Goal: Transaction & Acquisition: Purchase product/service

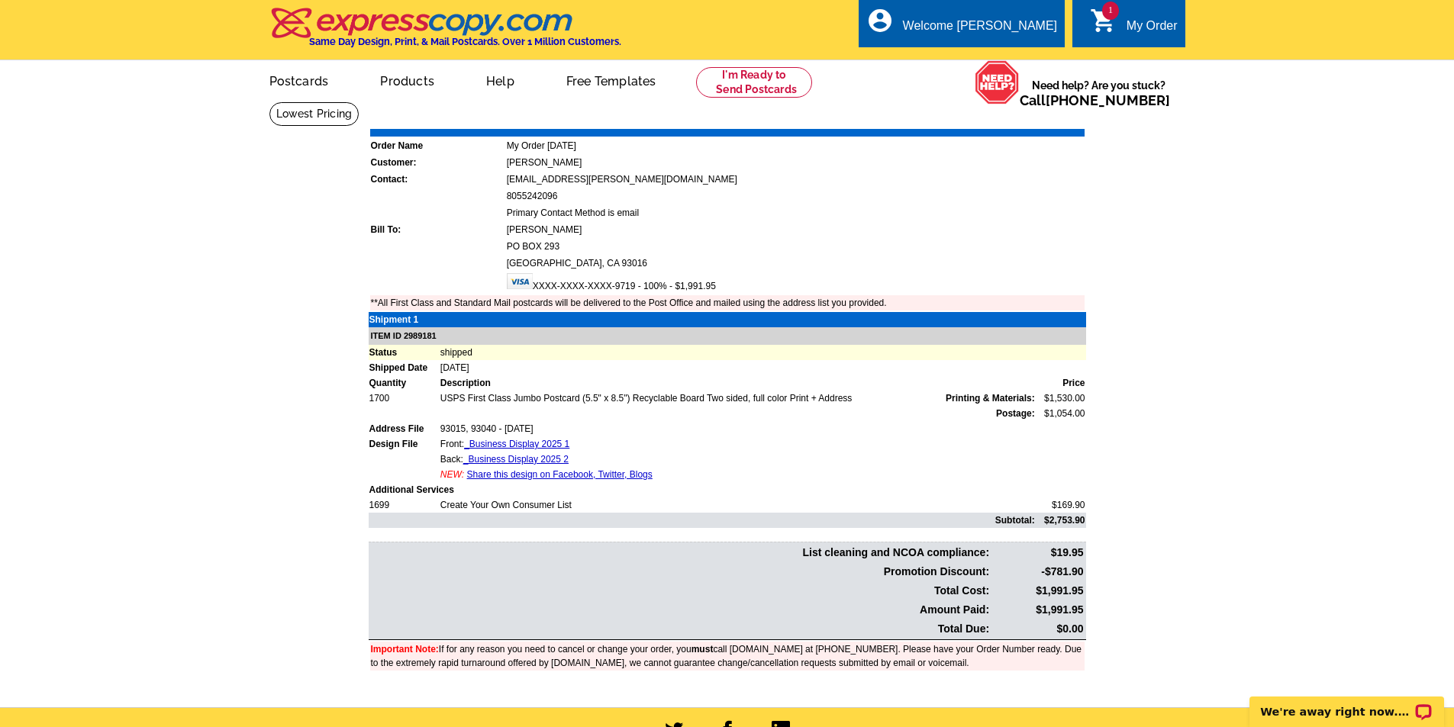
click at [1070, 122] on link "Print Invoice" at bounding box center [1045, 117] width 79 height 13
click at [959, 121] on link "Download Invoice" at bounding box center [949, 117] width 108 height 13
click at [1119, 27] on link "1 shopping_cart My Order" at bounding box center [1134, 26] width 88 height 19
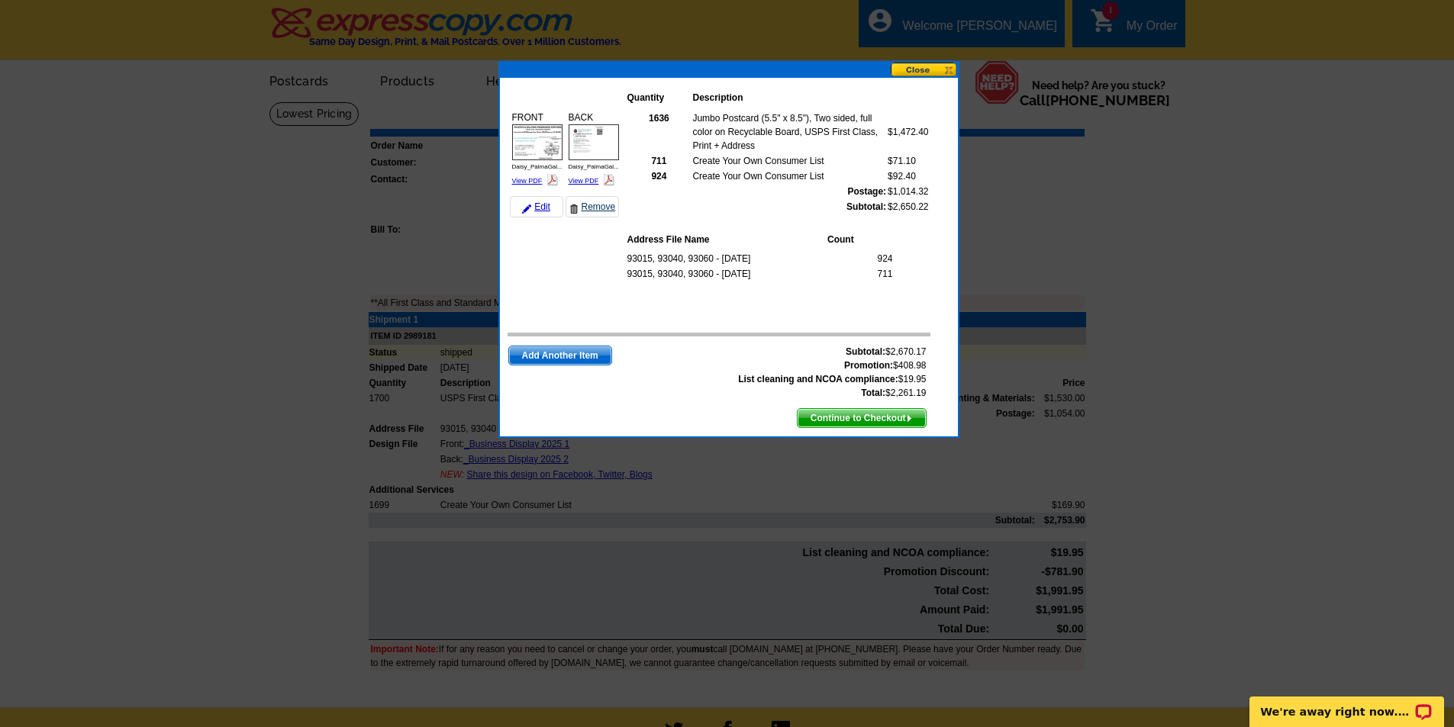
click at [598, 209] on link "Remove" at bounding box center [592, 206] width 53 height 21
drag, startPoint x: 581, startPoint y: 206, endPoint x: 808, endPoint y: 79, distance: 260.4
click at [581, 205] on link "Remove" at bounding box center [592, 206] width 53 height 21
click at [950, 77] on div "Quantity Description FRONT Daisy_PalmaGal... View PDF $1,472.40 924" at bounding box center [728, 249] width 461 height 377
click at [951, 69] on button at bounding box center [924, 70] width 67 height 15
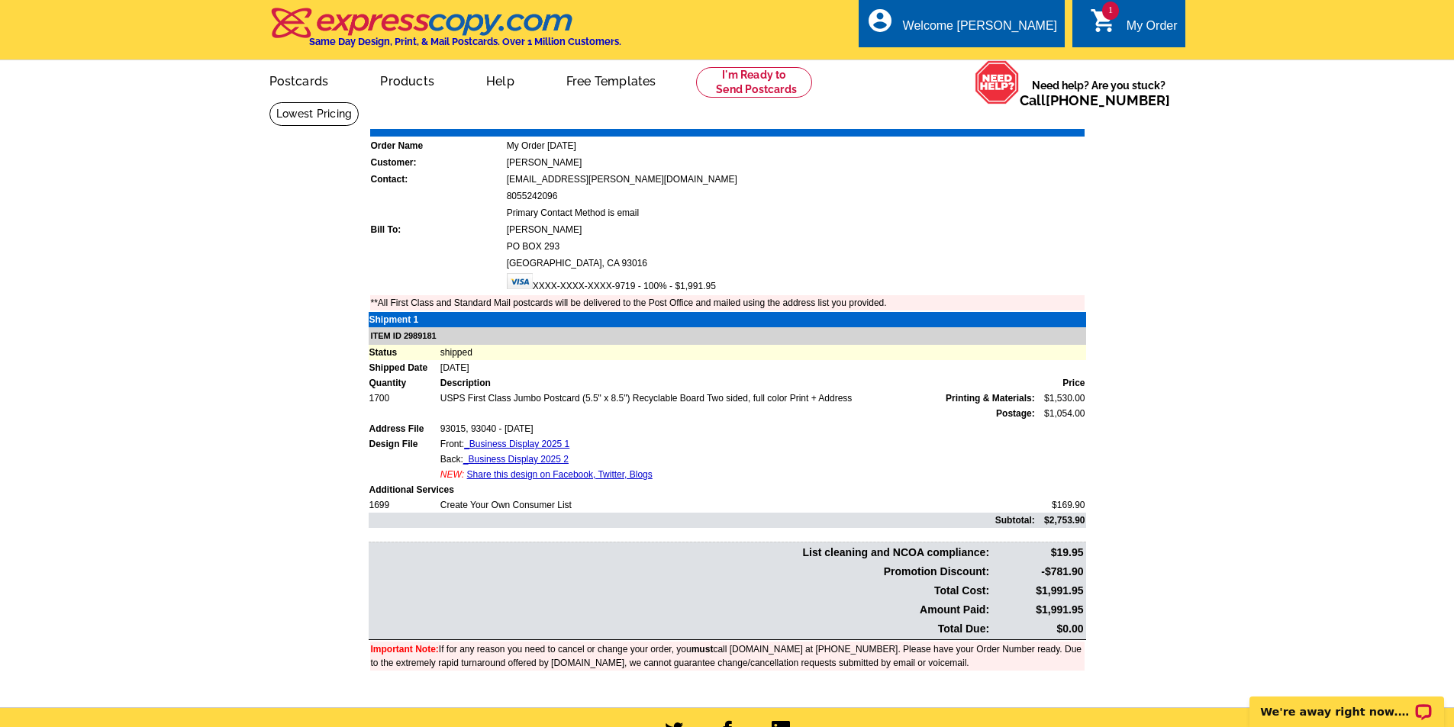
click at [1185, 324] on main "Order Number: 1473280 Download Invoice | Print Invoice Order Name My Order 2025…" at bounding box center [727, 405] width 1454 height 606
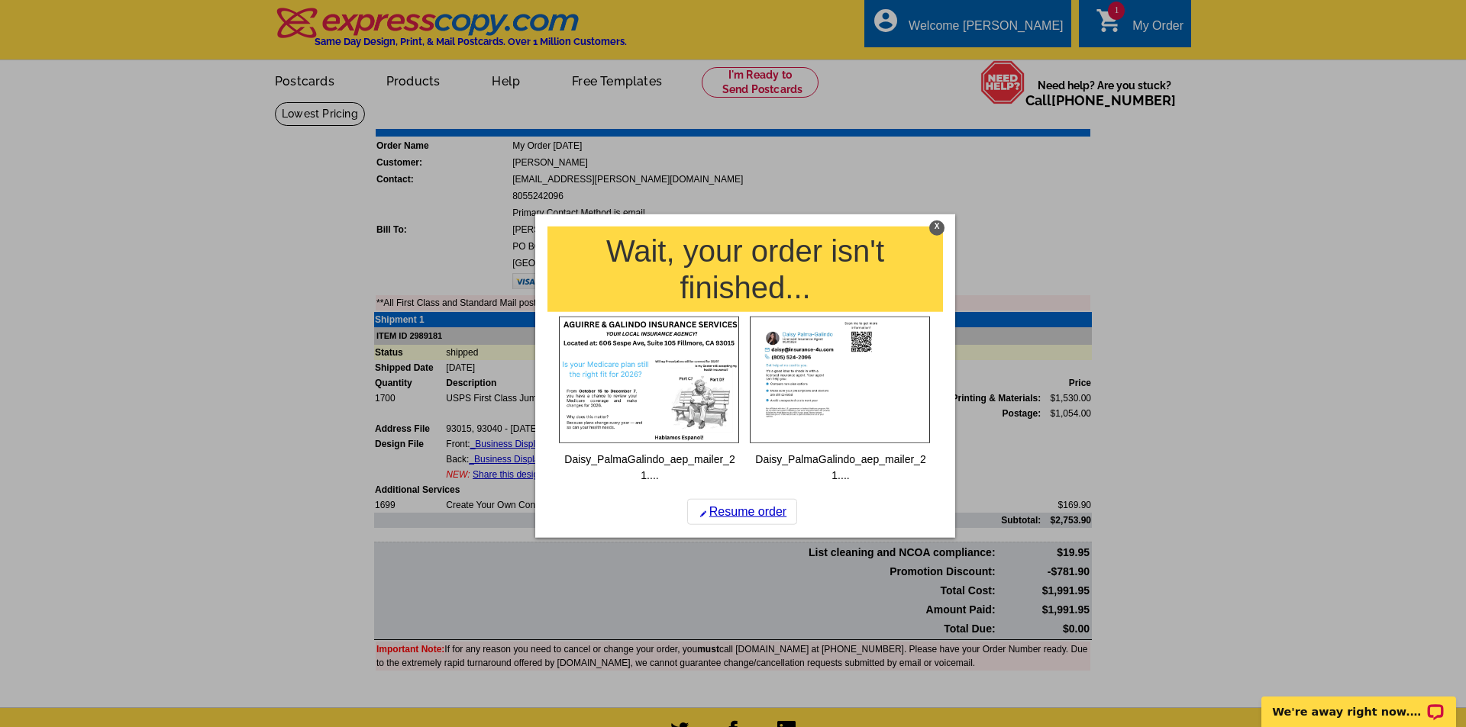
click at [935, 231] on div "X" at bounding box center [936, 227] width 15 height 15
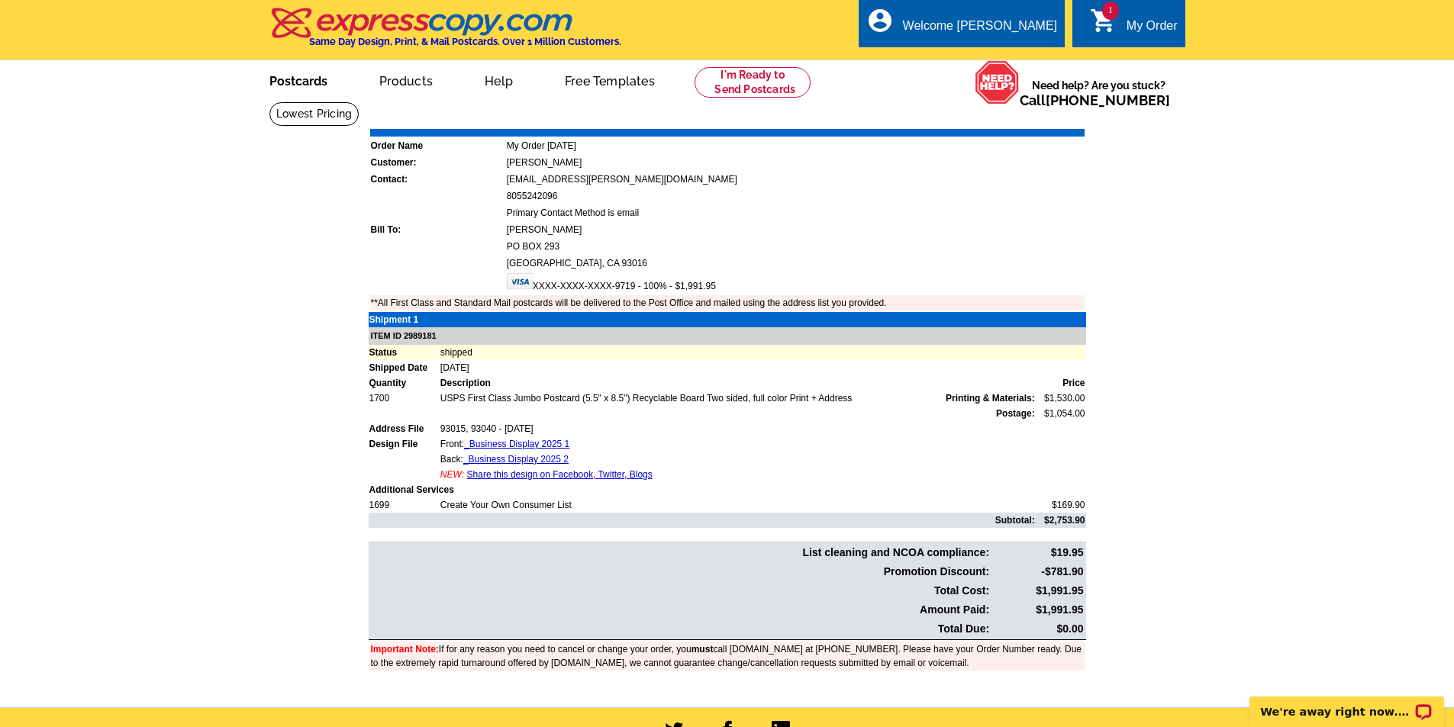
click at [297, 84] on link "Postcards" at bounding box center [298, 80] width 107 height 36
click at [1100, 31] on icon "shopping_cart" at bounding box center [1103, 20] width 27 height 27
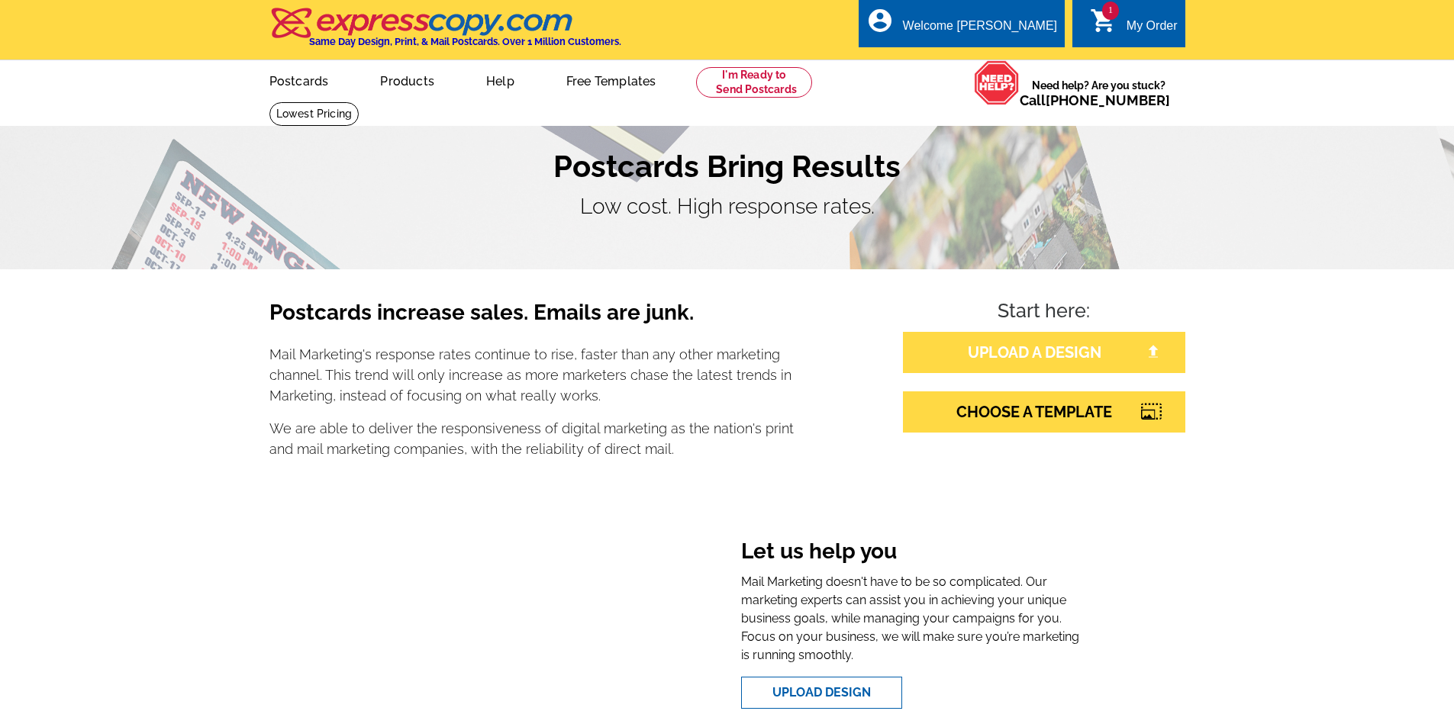
click at [1014, 350] on link "UPLOAD A DESIGN" at bounding box center [1044, 352] width 282 height 41
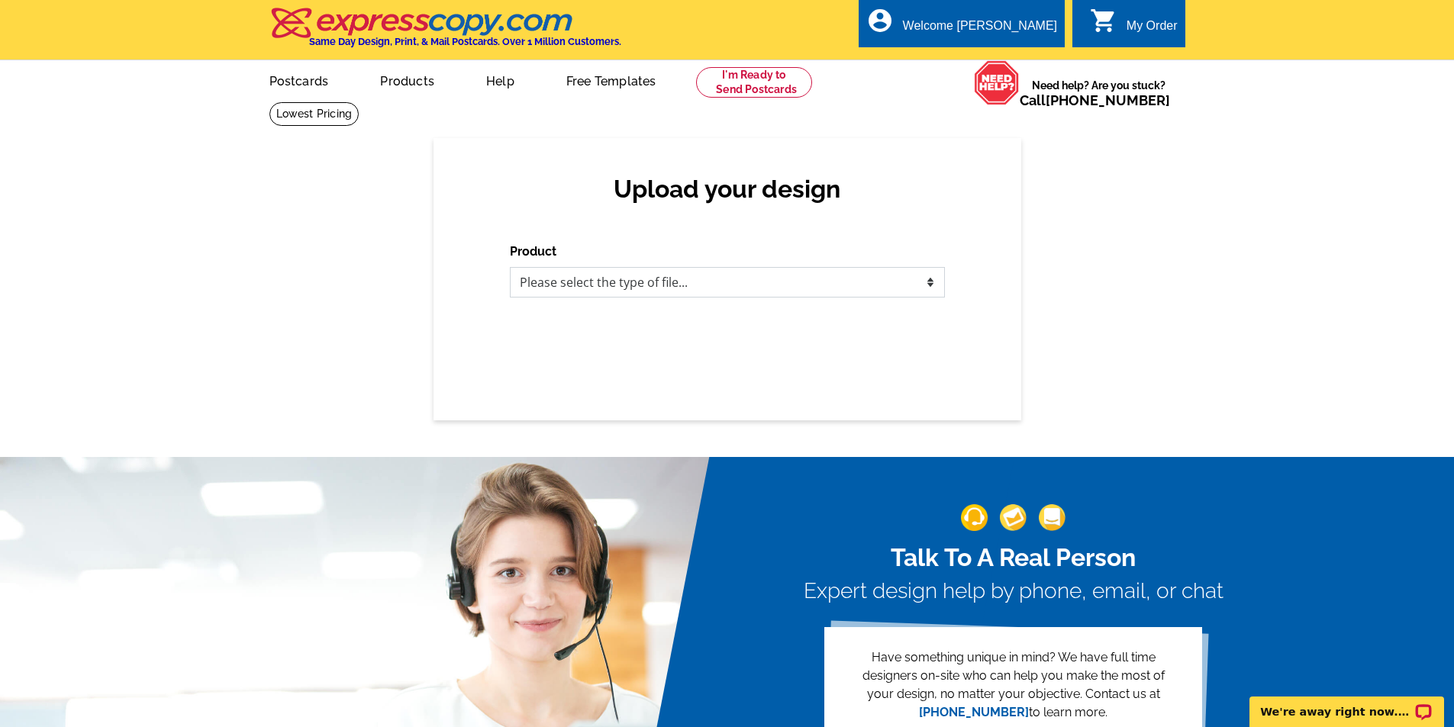
click at [740, 288] on select "Please select the type of file... Postcards Business Cards Letters and flyers G…" at bounding box center [727, 282] width 435 height 31
select select "1"
click at [510, 268] on select "Please select the type of file... Postcards Business Cards Letters and flyers G…" at bounding box center [727, 282] width 435 height 31
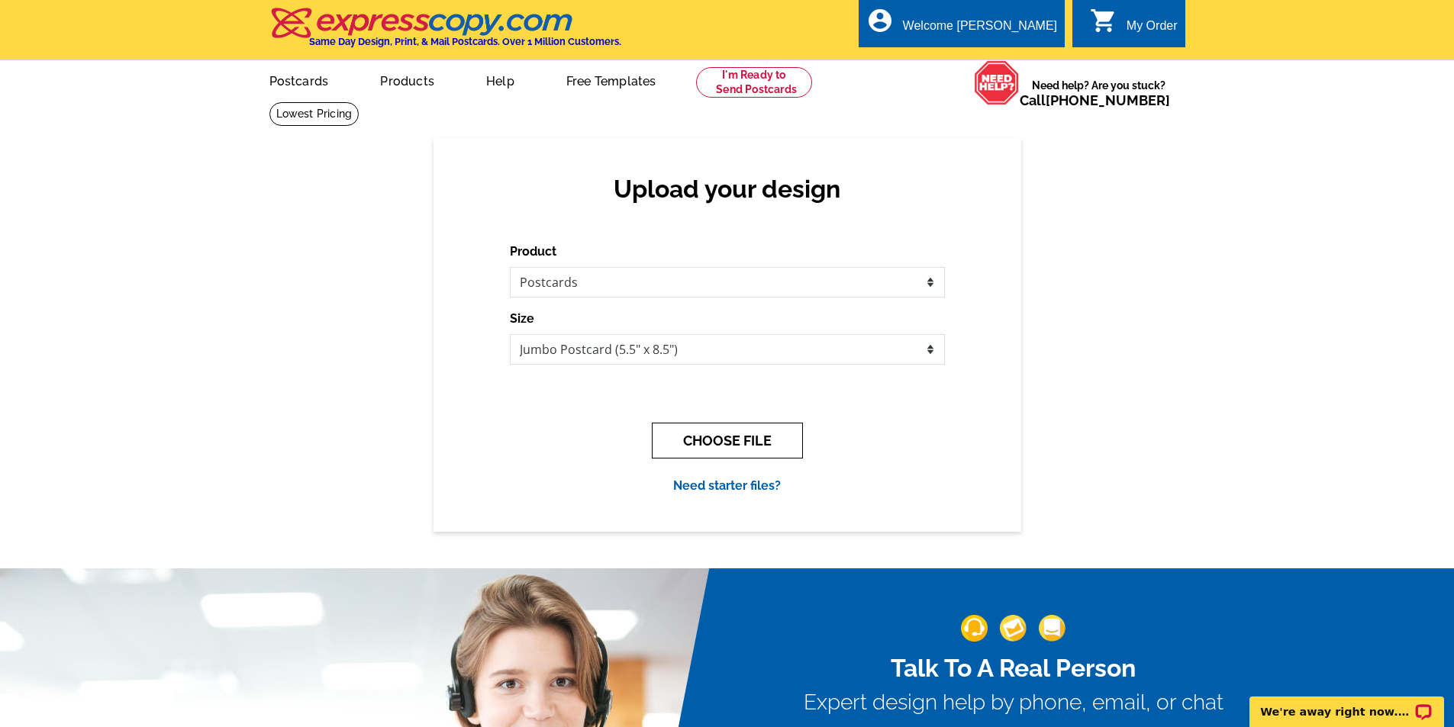
click at [725, 447] on button "CHOOSE FILE" at bounding box center [727, 441] width 151 height 36
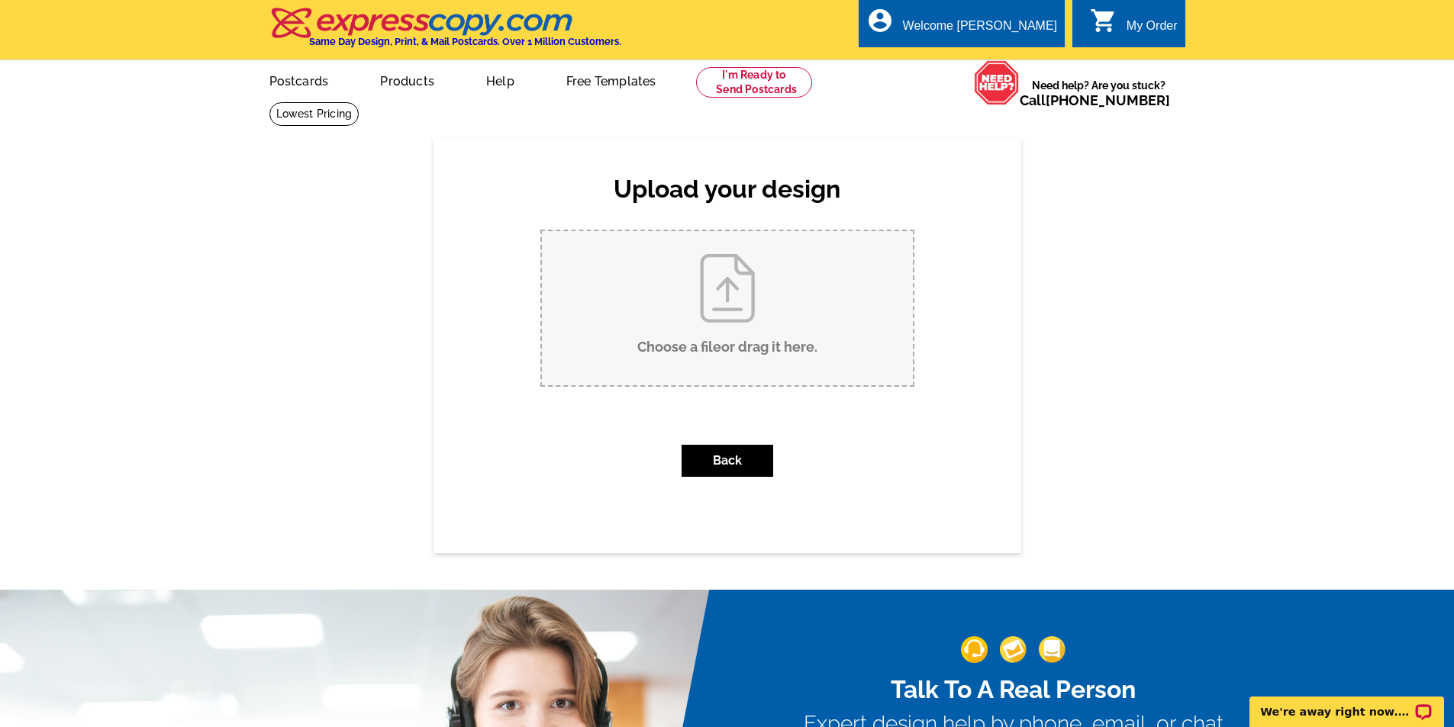
click at [727, 343] on input "Choose a file or drag it here ." at bounding box center [727, 308] width 371 height 154
type input "C:\fakepath\Front Page 1 Postcard 2025.pdf"
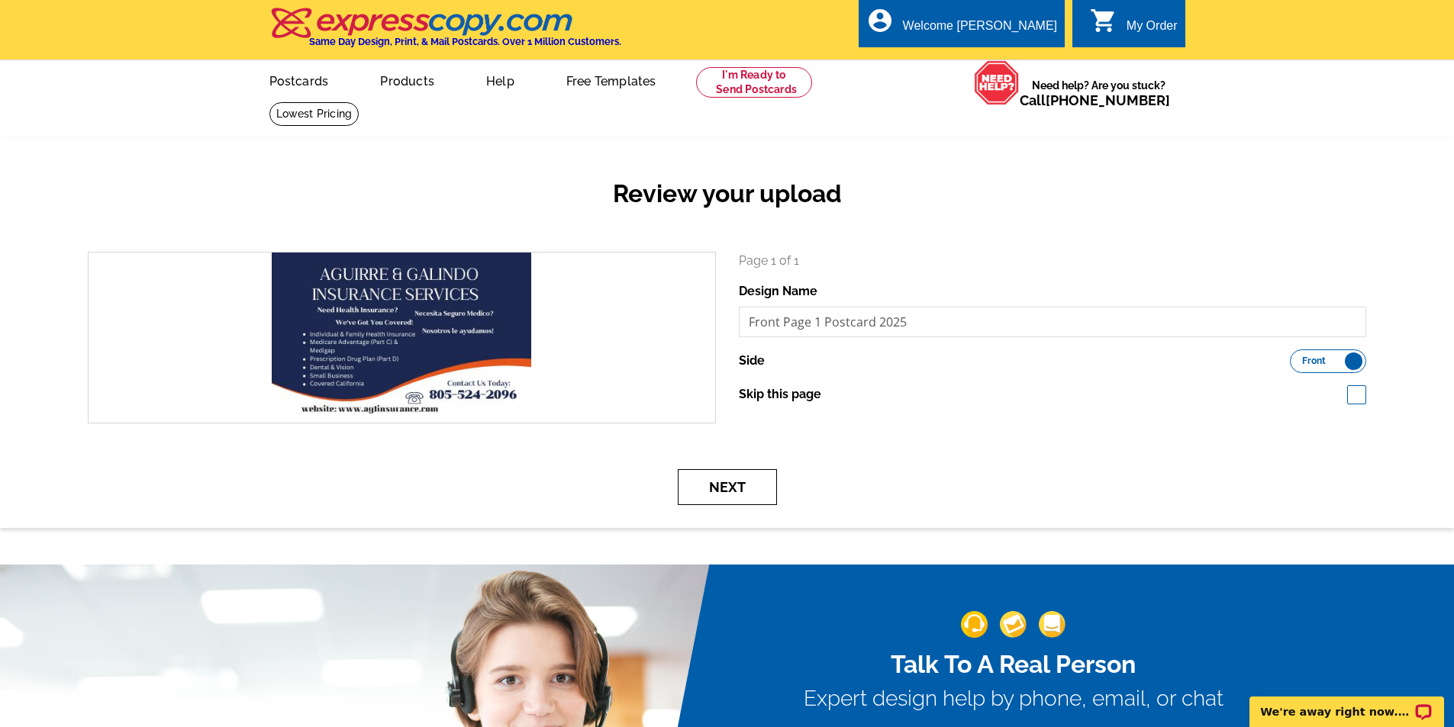
click at [705, 486] on button "Next" at bounding box center [727, 487] width 99 height 36
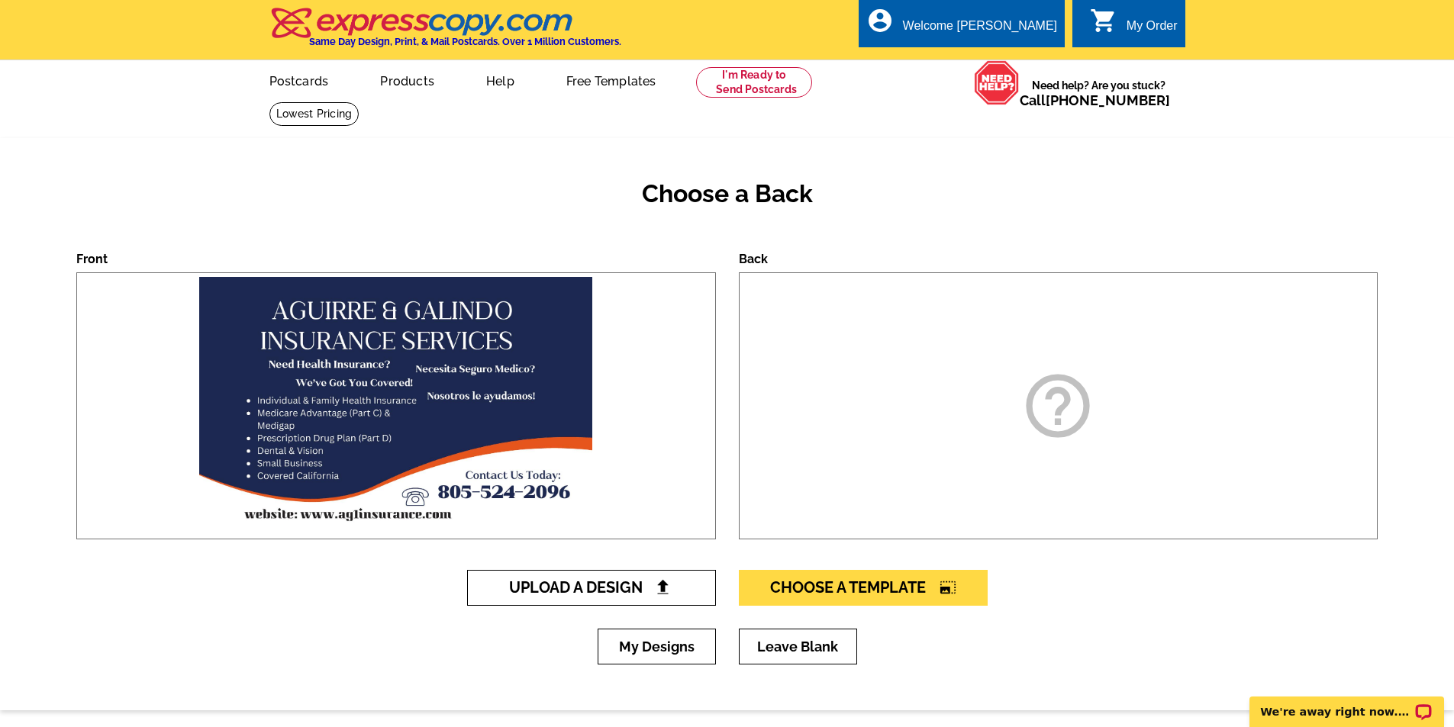
click at [644, 589] on span "Upload A Design" at bounding box center [591, 588] width 164 height 18
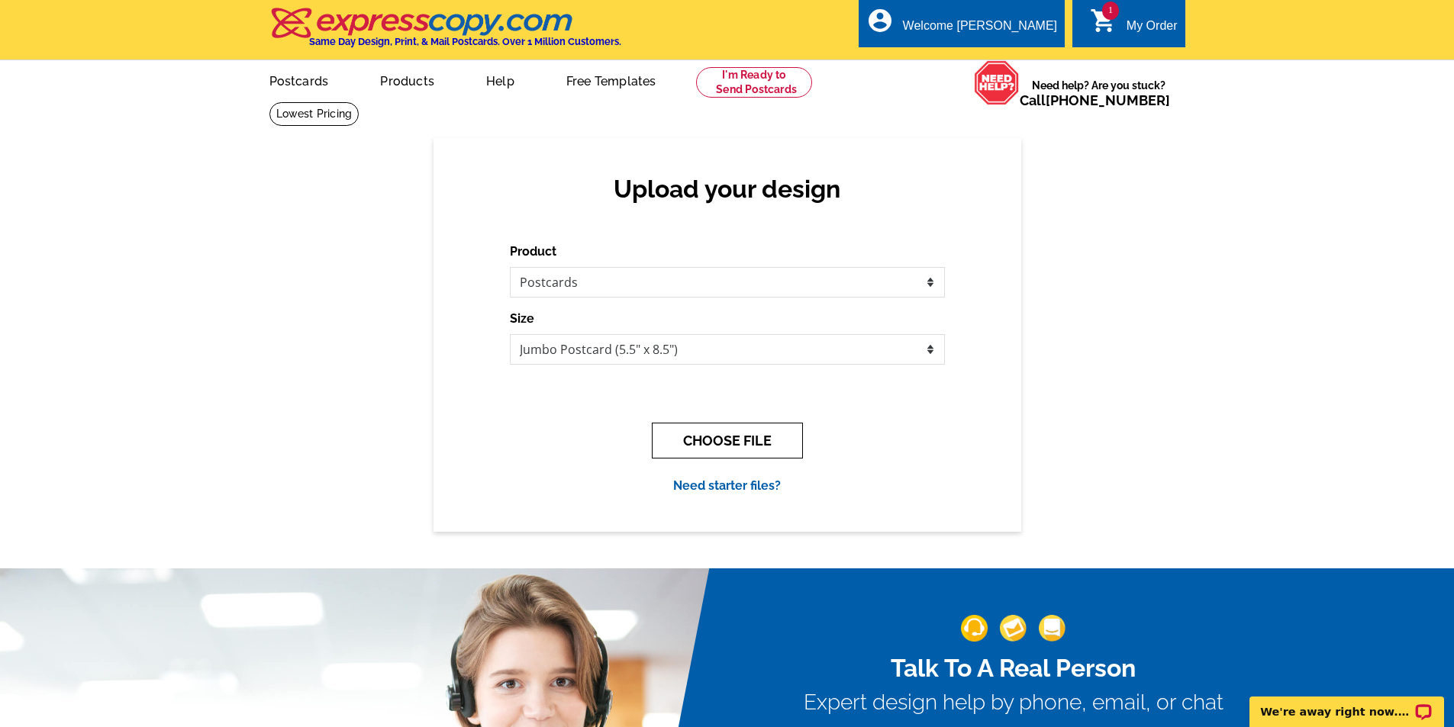
click at [688, 449] on button "CHOOSE FILE" at bounding box center [727, 441] width 151 height 36
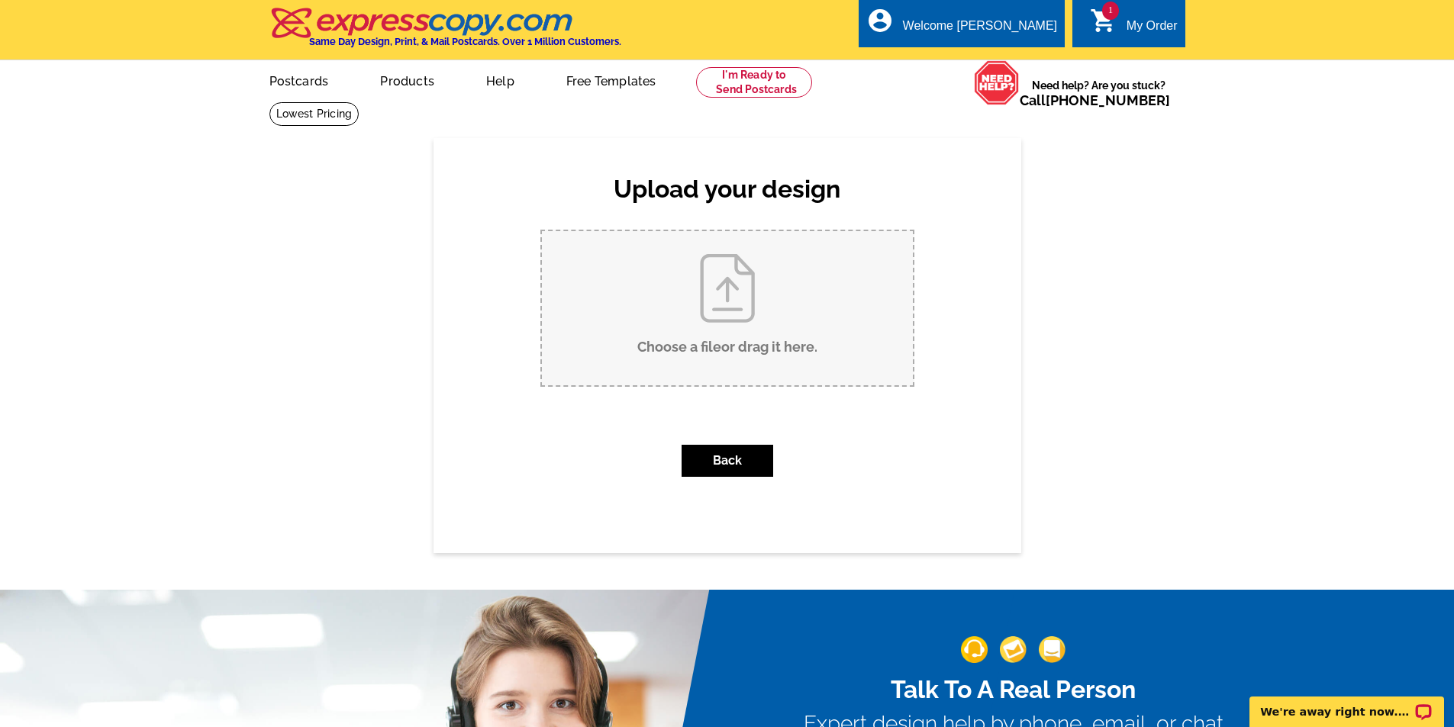
click at [719, 305] on input "Choose a file or drag it here ." at bounding box center [727, 308] width 371 height 154
type input "C:\fakepath\Back Page Postcard 2025.pdf"
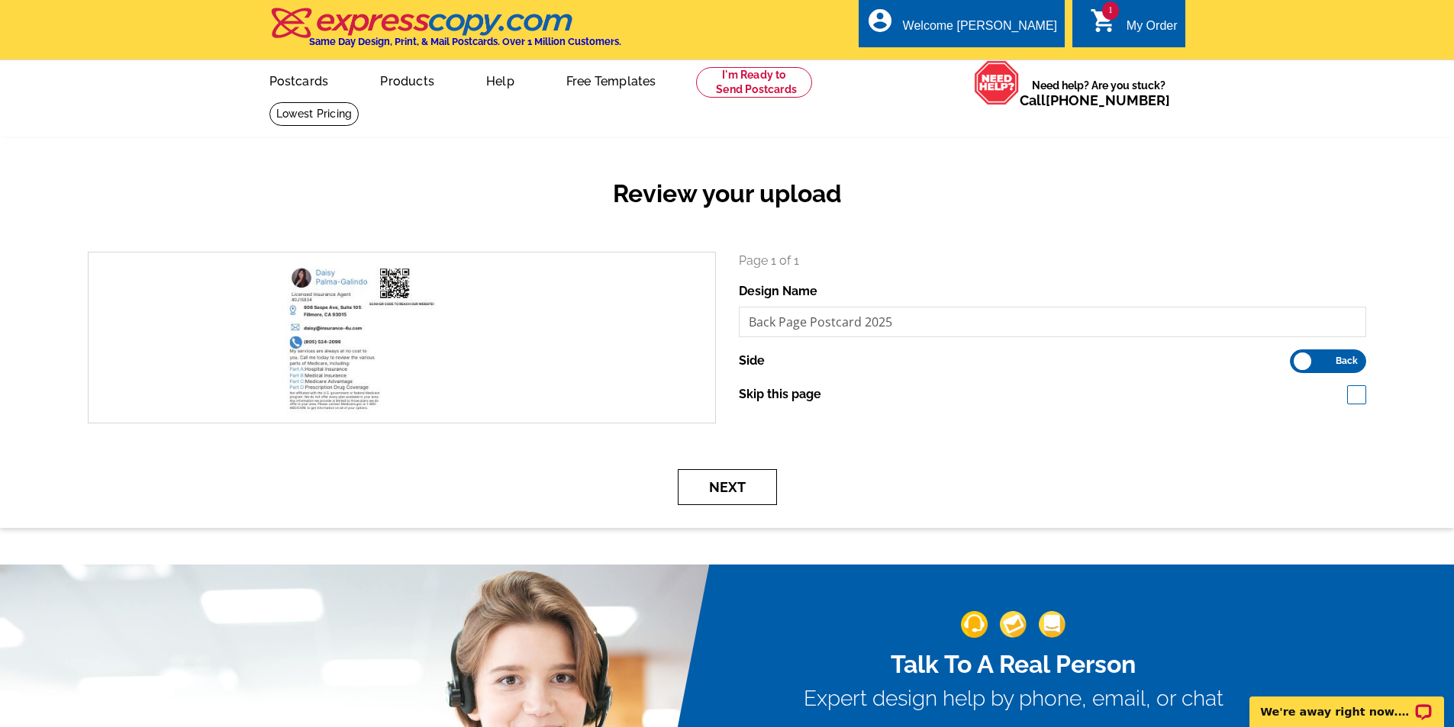
click at [745, 480] on button "Next" at bounding box center [727, 487] width 99 height 36
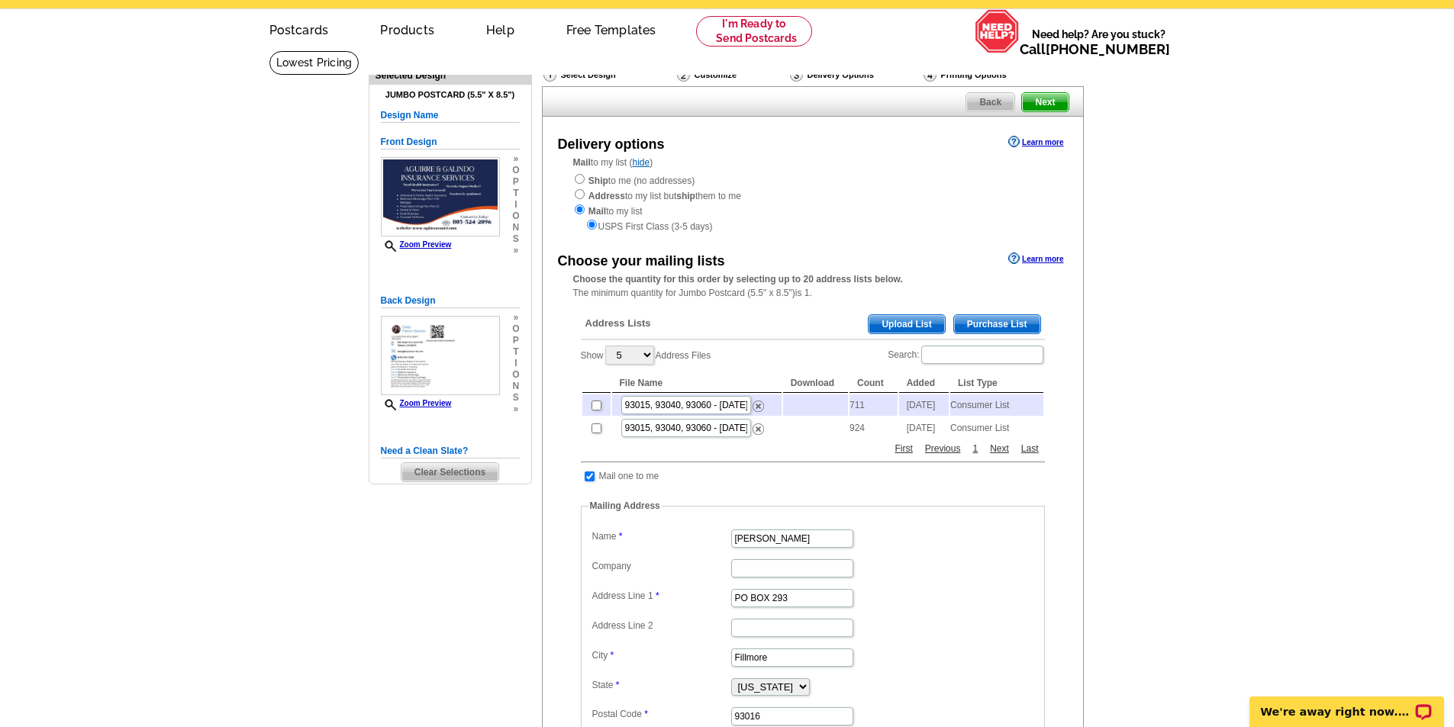
scroll to position [76, 0]
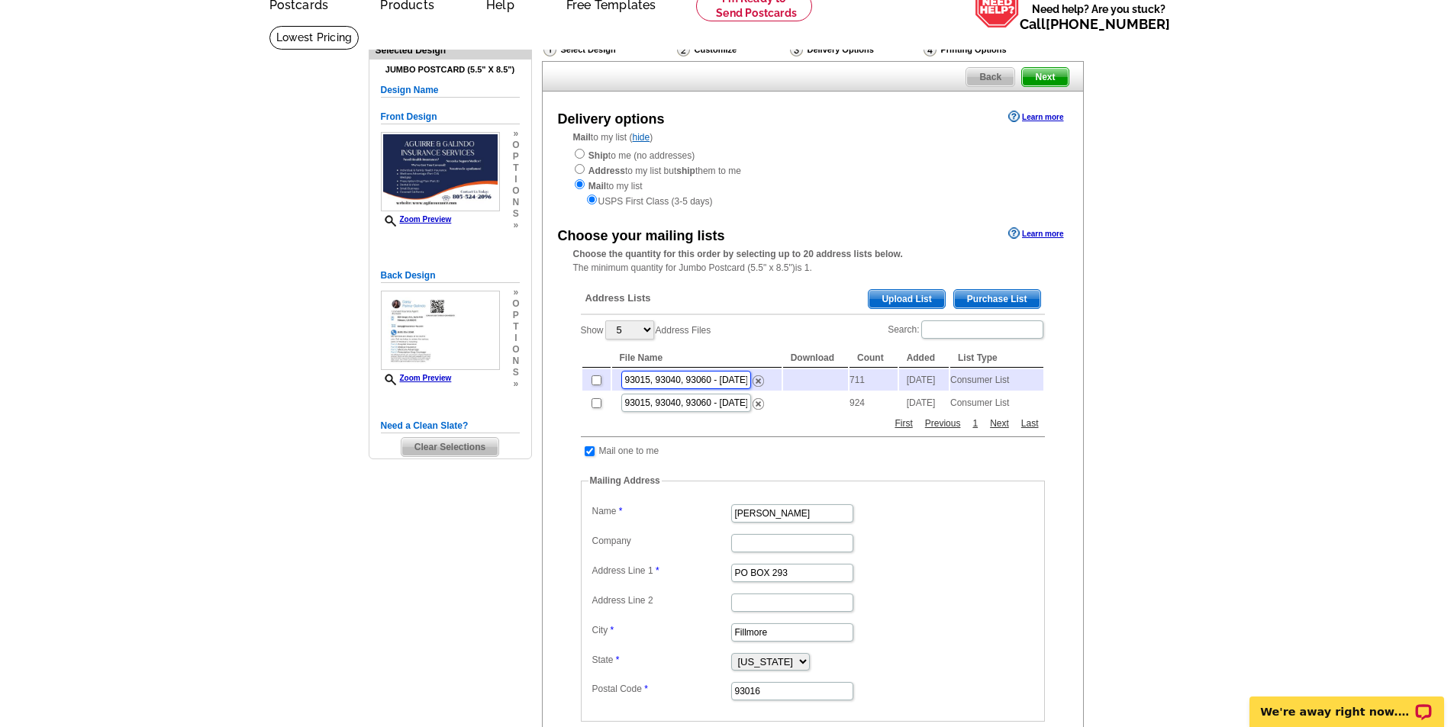
click at [695, 385] on input "93015, 93040, 93060 - [DATE]" at bounding box center [686, 380] width 130 height 18
click at [950, 391] on td "Consumer List" at bounding box center [996, 379] width 93 height 21
click at [966, 382] on td "Consumer List" at bounding box center [996, 379] width 93 height 21
click at [873, 391] on td "711" at bounding box center [874, 379] width 48 height 21
click at [814, 391] on td at bounding box center [815, 379] width 65 height 21
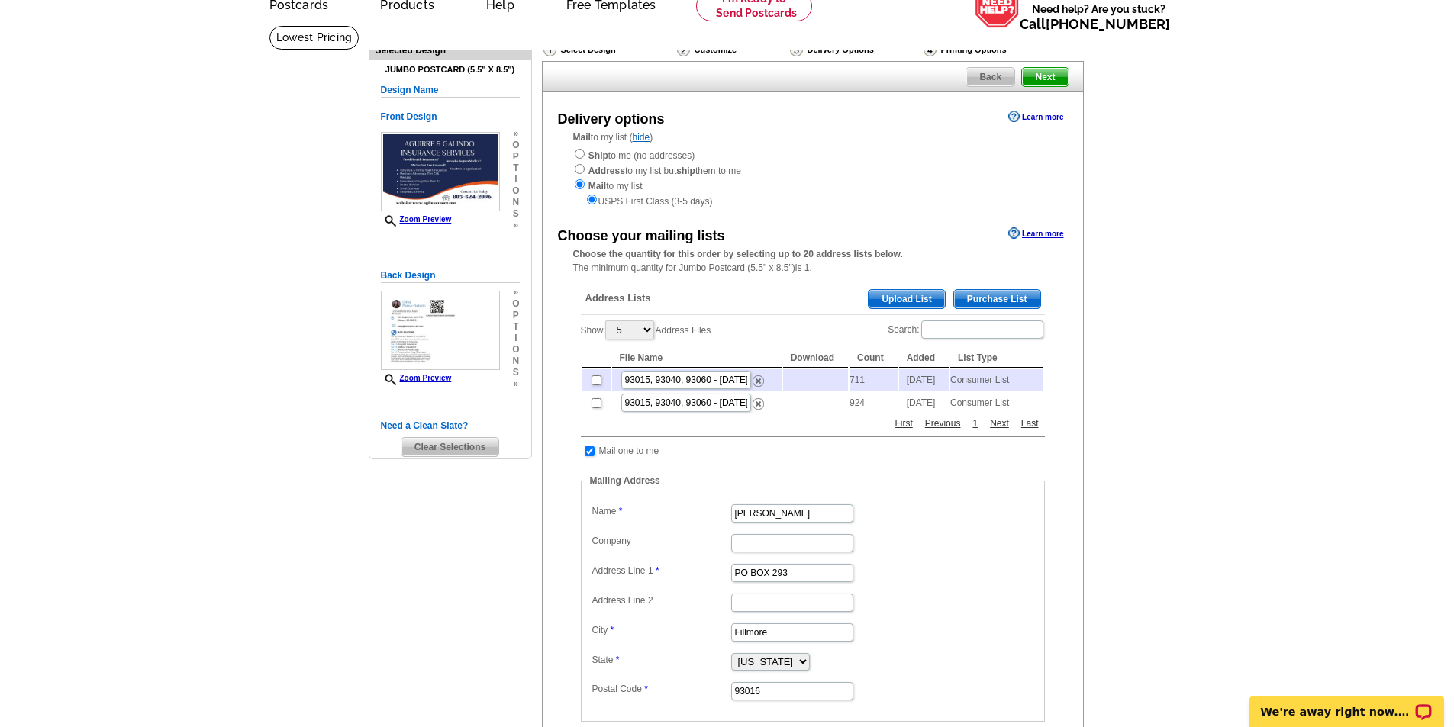
click at [818, 414] on td at bounding box center [815, 402] width 65 height 21
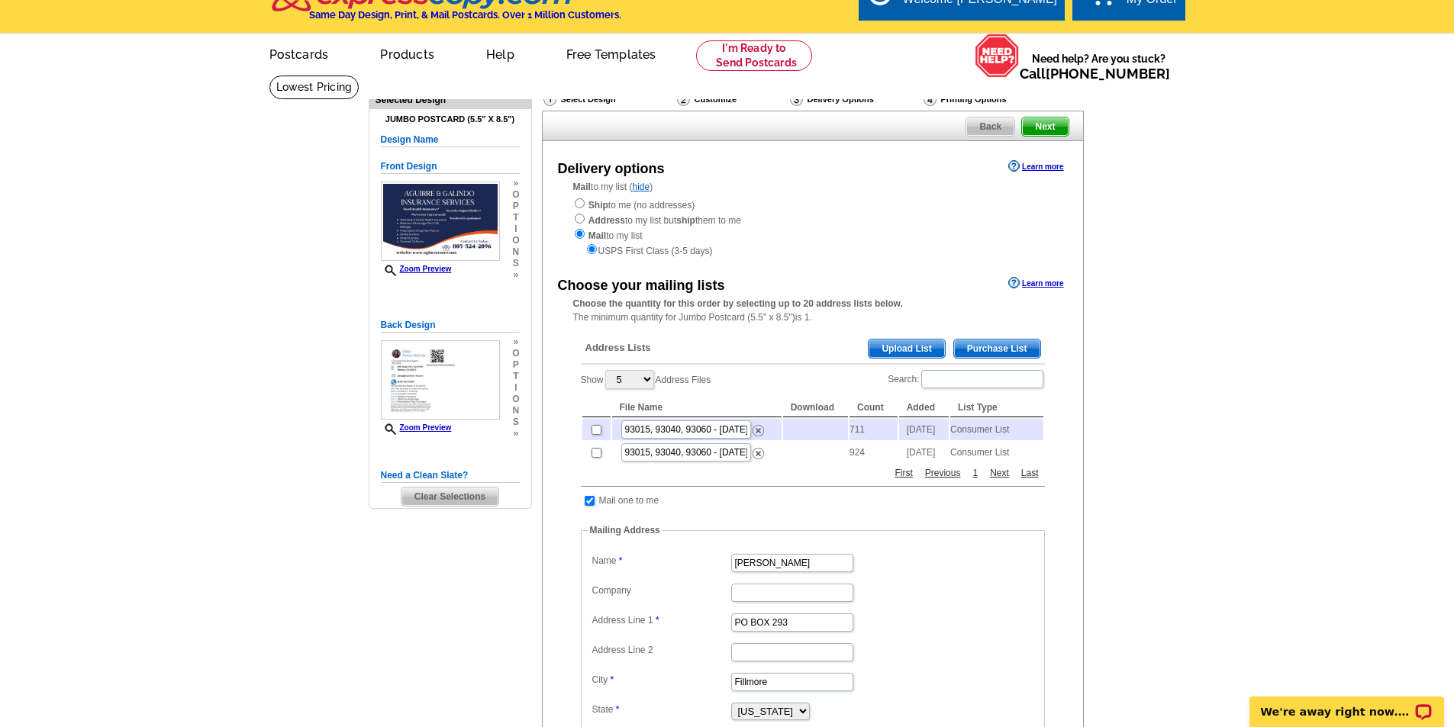
scroll to position [0, 0]
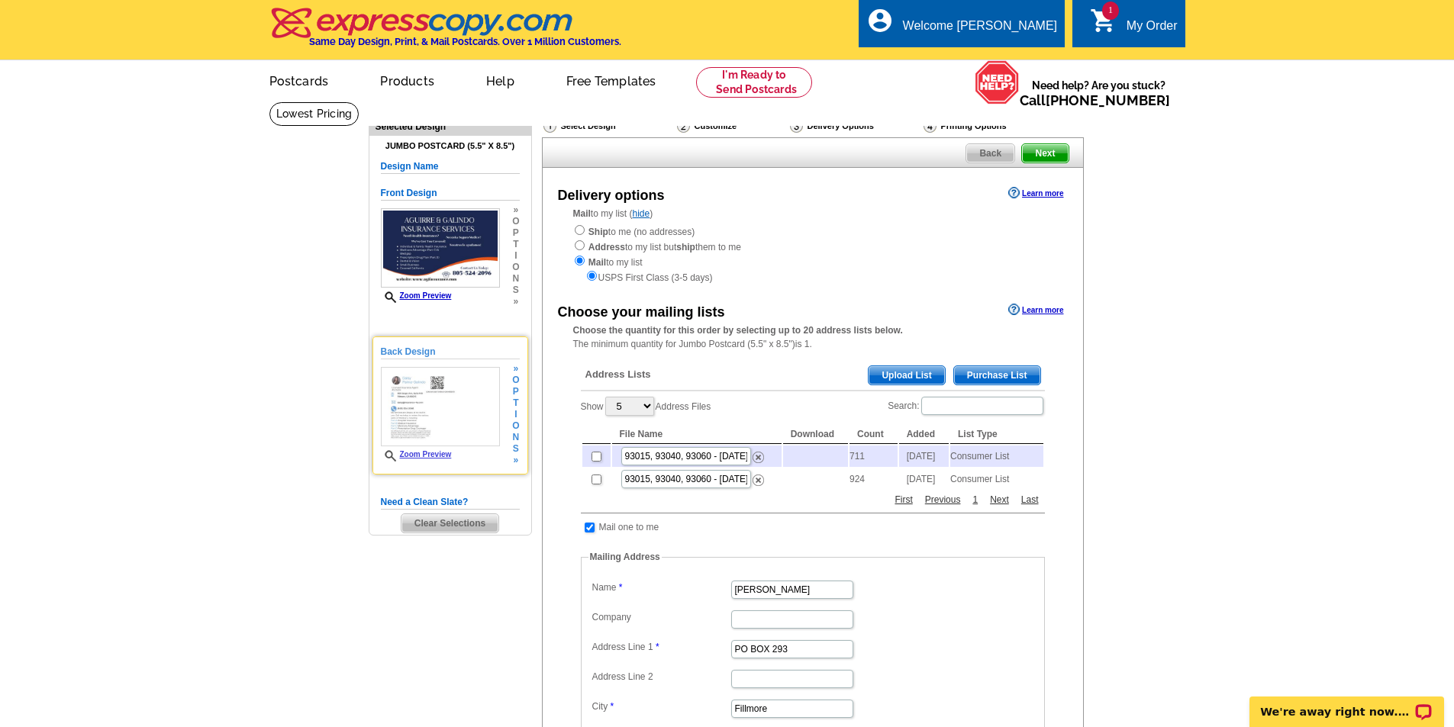
click at [424, 453] on link "Zoom Preview" at bounding box center [416, 454] width 71 height 8
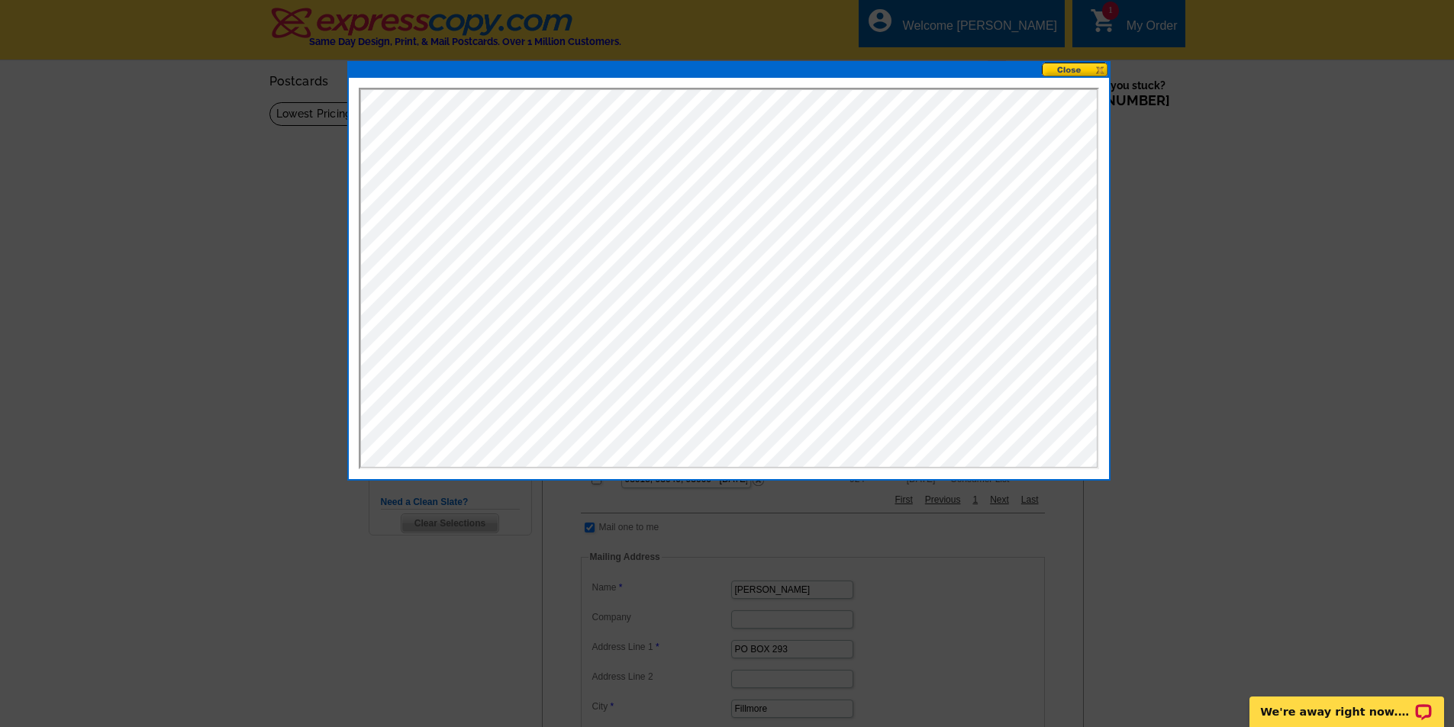
click at [1061, 70] on button at bounding box center [1075, 70] width 67 height 15
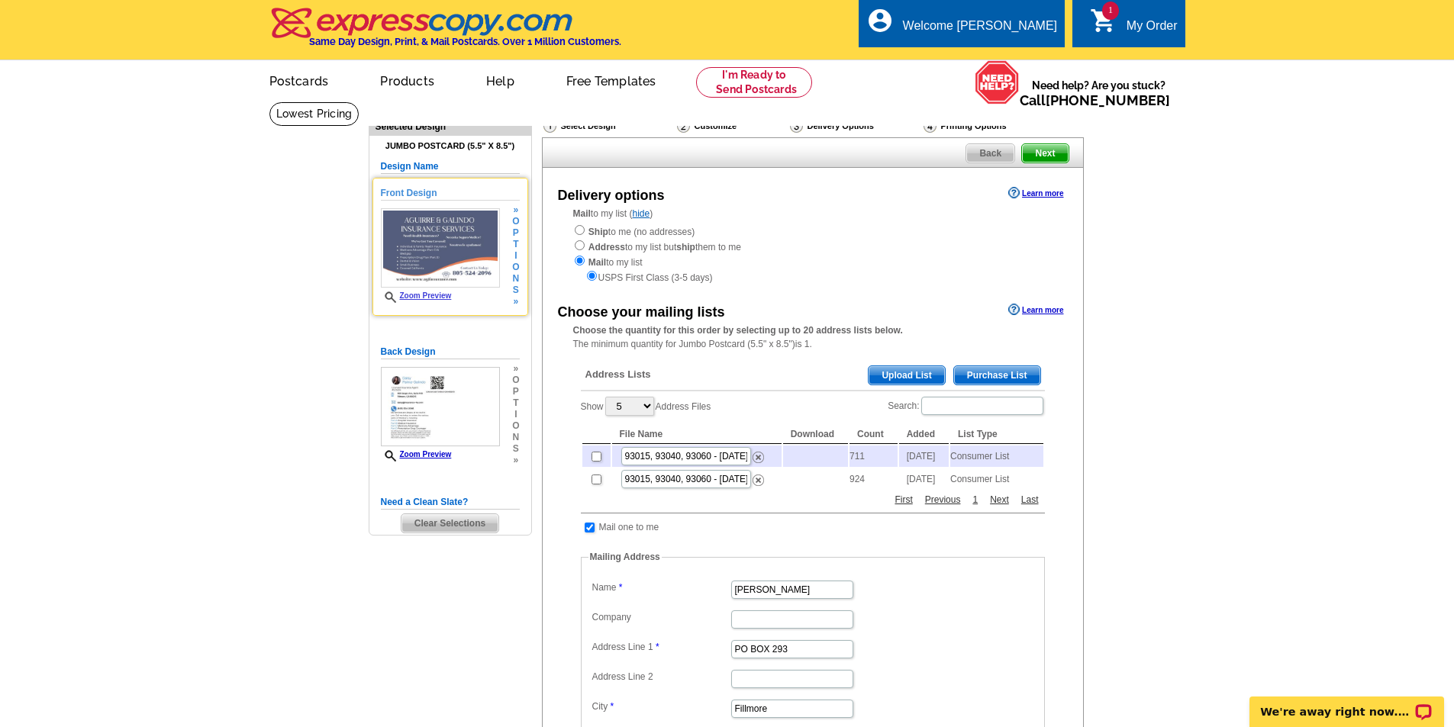
click at [434, 242] on img at bounding box center [440, 247] width 119 height 79
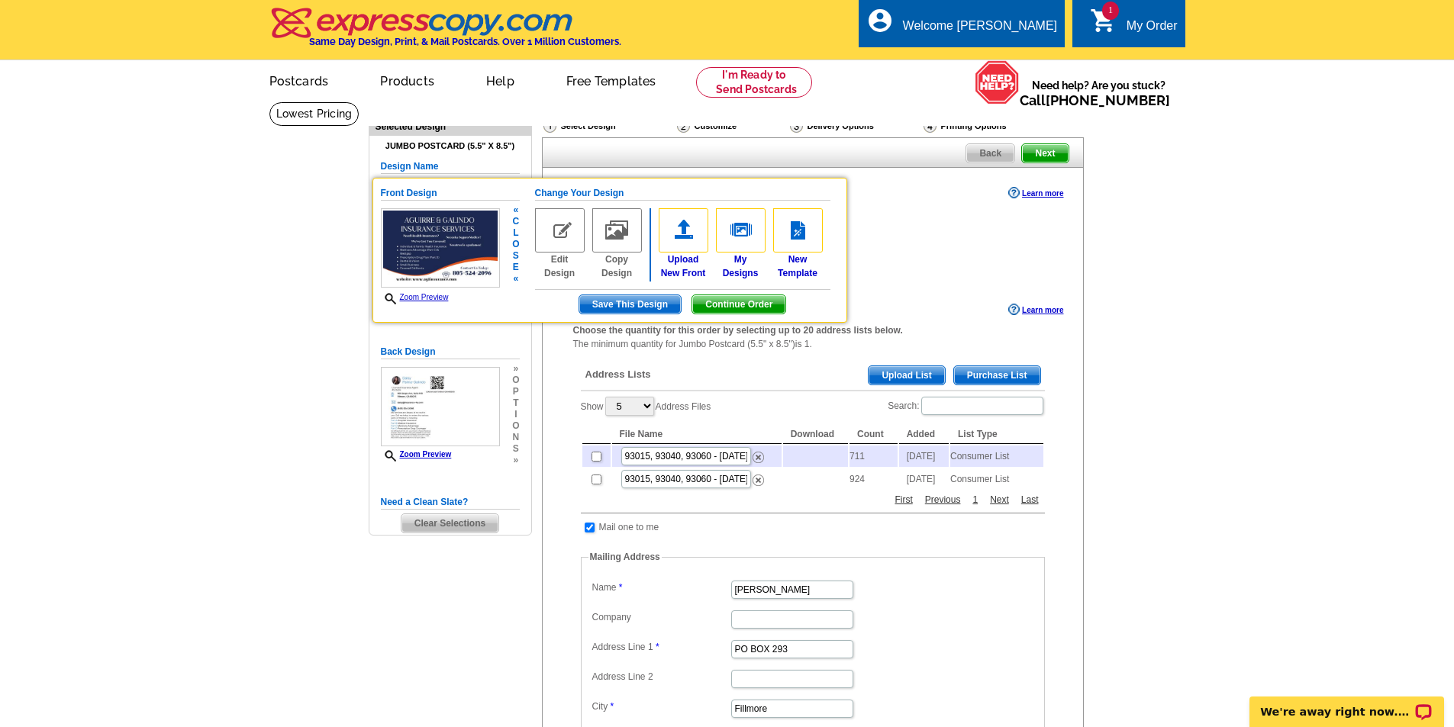
click at [412, 299] on link "Zoom Preview" at bounding box center [415, 297] width 68 height 8
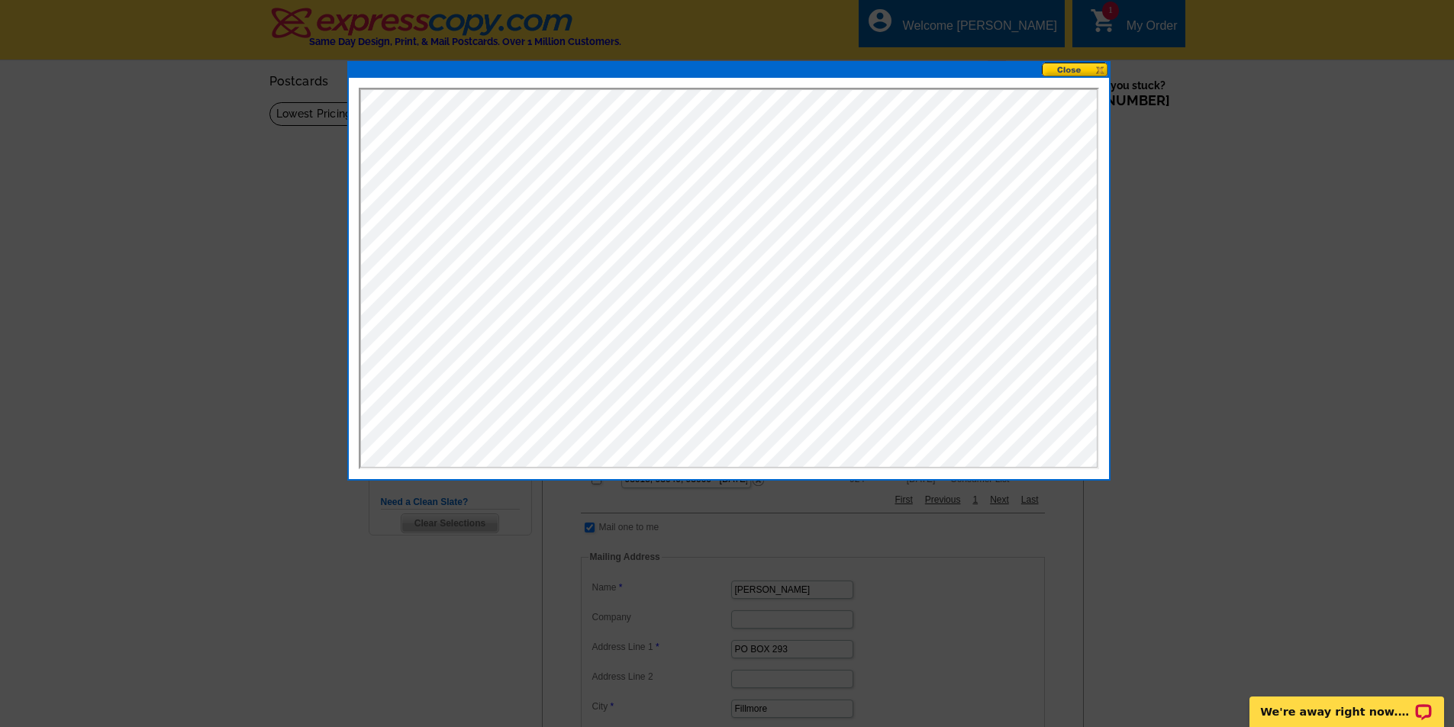
click at [1057, 76] on button at bounding box center [1075, 70] width 67 height 15
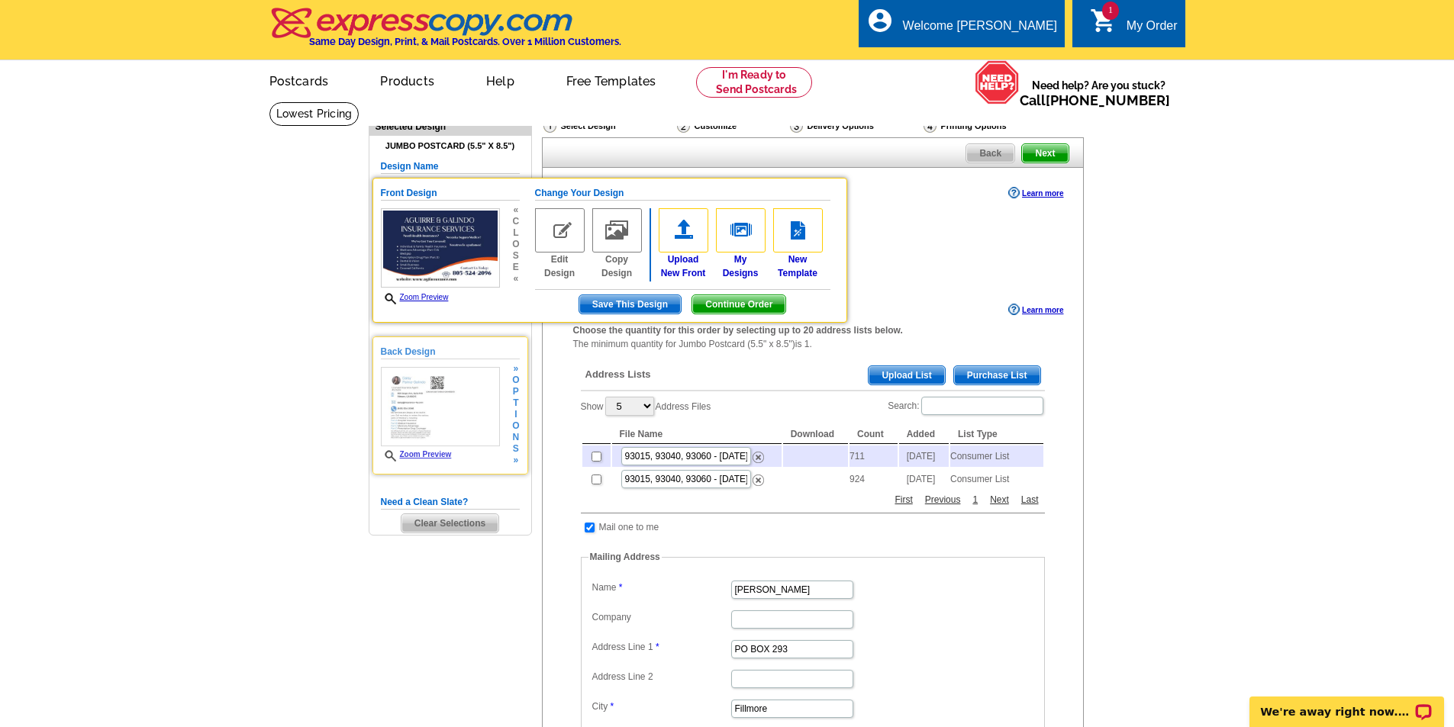
click at [458, 408] on img at bounding box center [440, 406] width 119 height 79
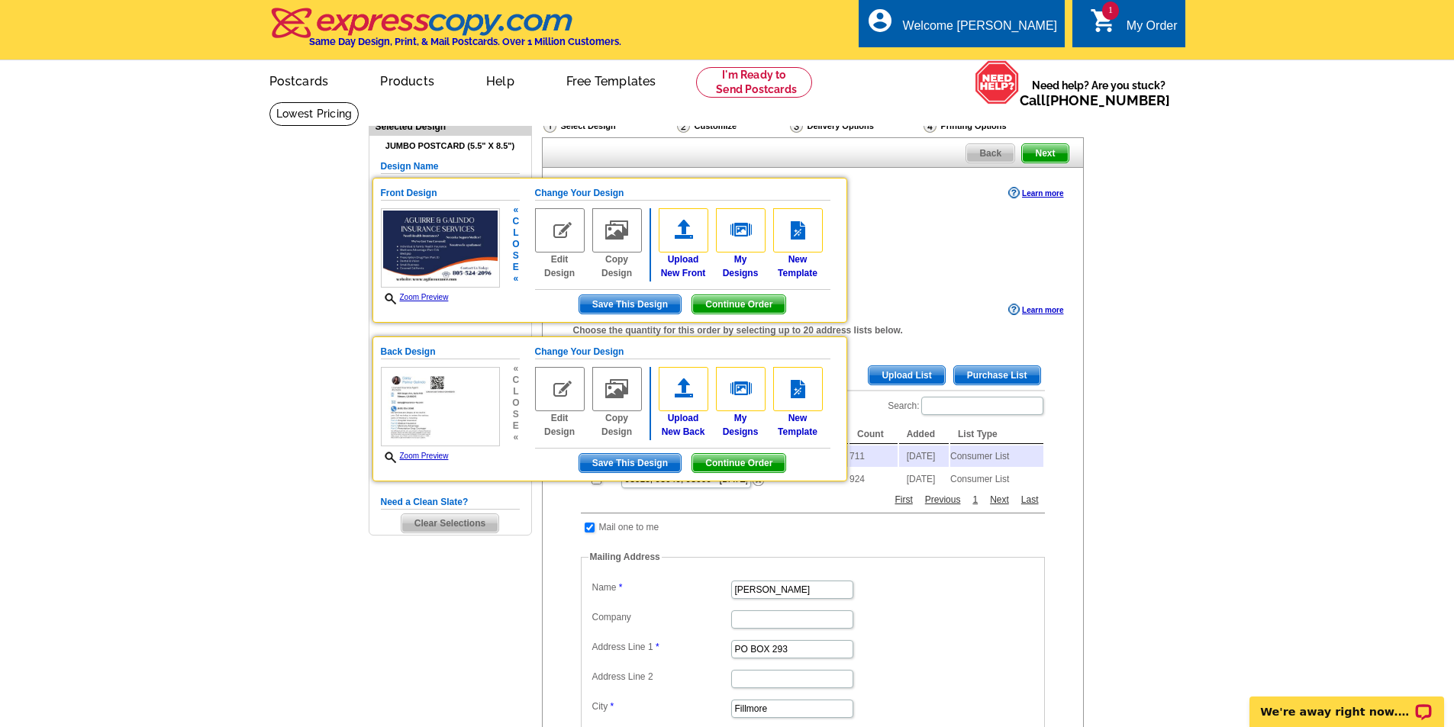
click at [421, 305] on span "Zoom Preview" at bounding box center [440, 298] width 119 height 13
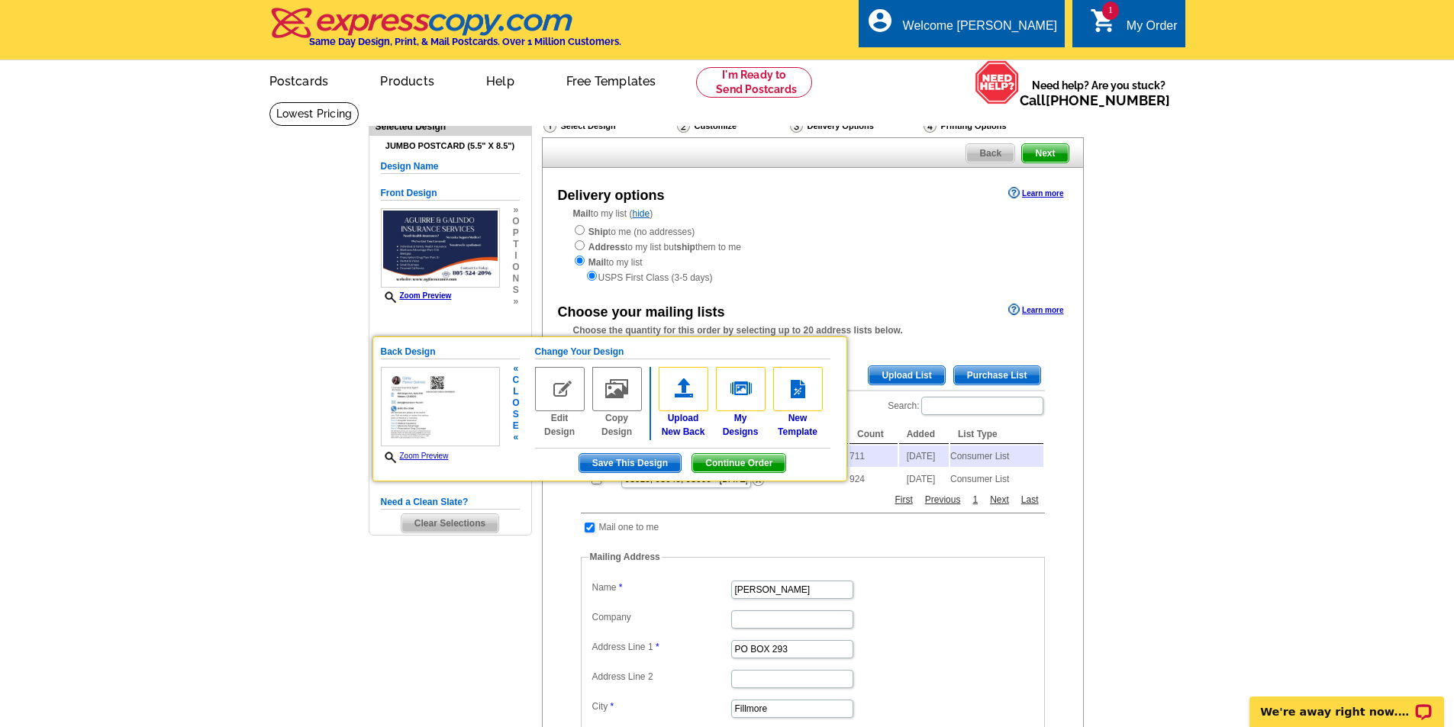
click at [418, 458] on link "Zoom Preview" at bounding box center [415, 456] width 68 height 8
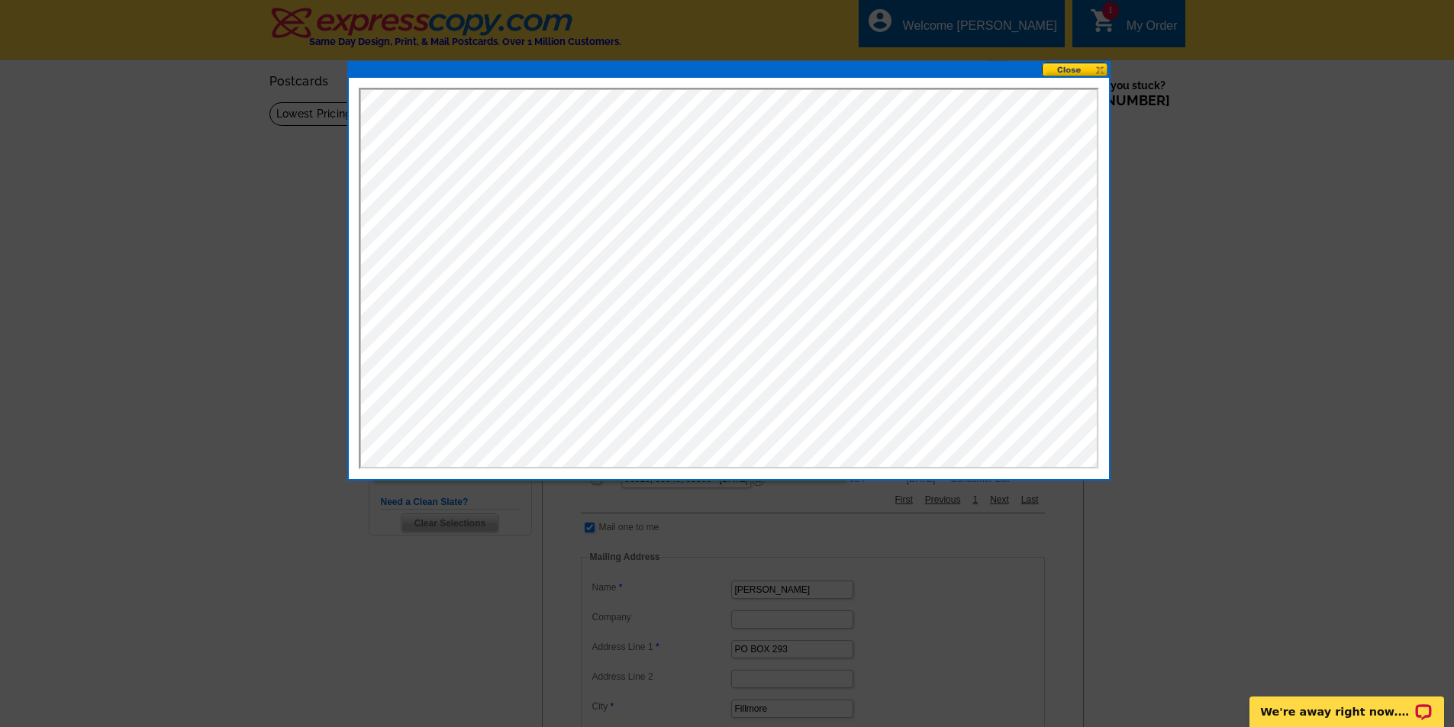
click at [1065, 69] on button at bounding box center [1075, 70] width 67 height 15
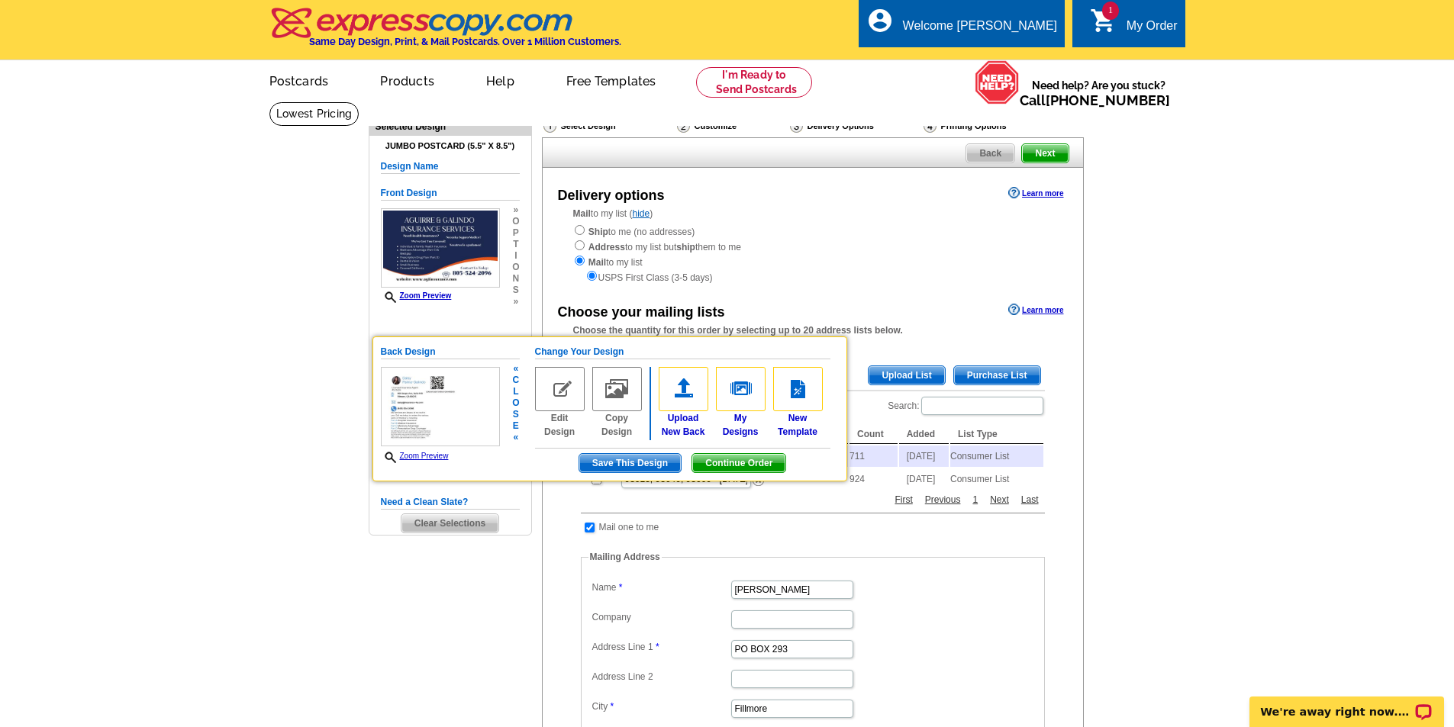
click at [451, 406] on img at bounding box center [440, 406] width 119 height 79
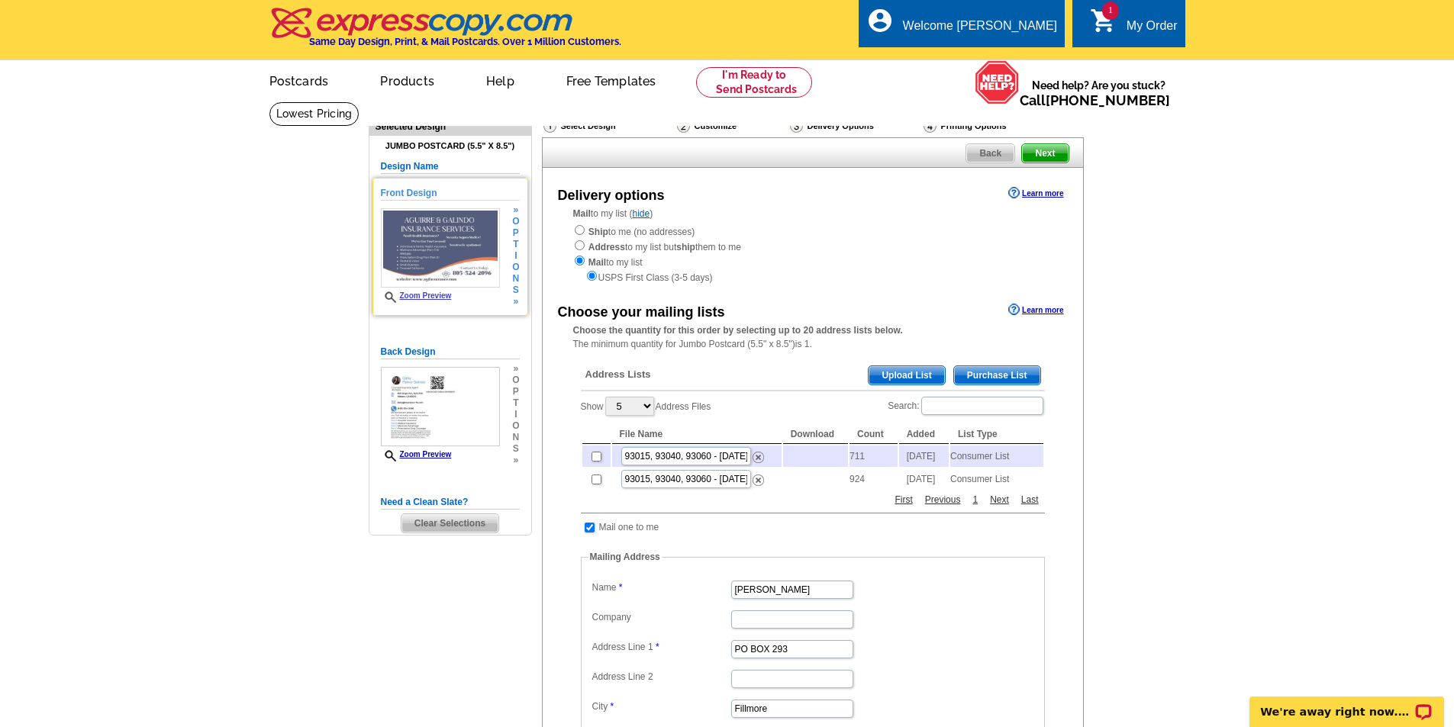
click at [457, 243] on img at bounding box center [440, 247] width 119 height 79
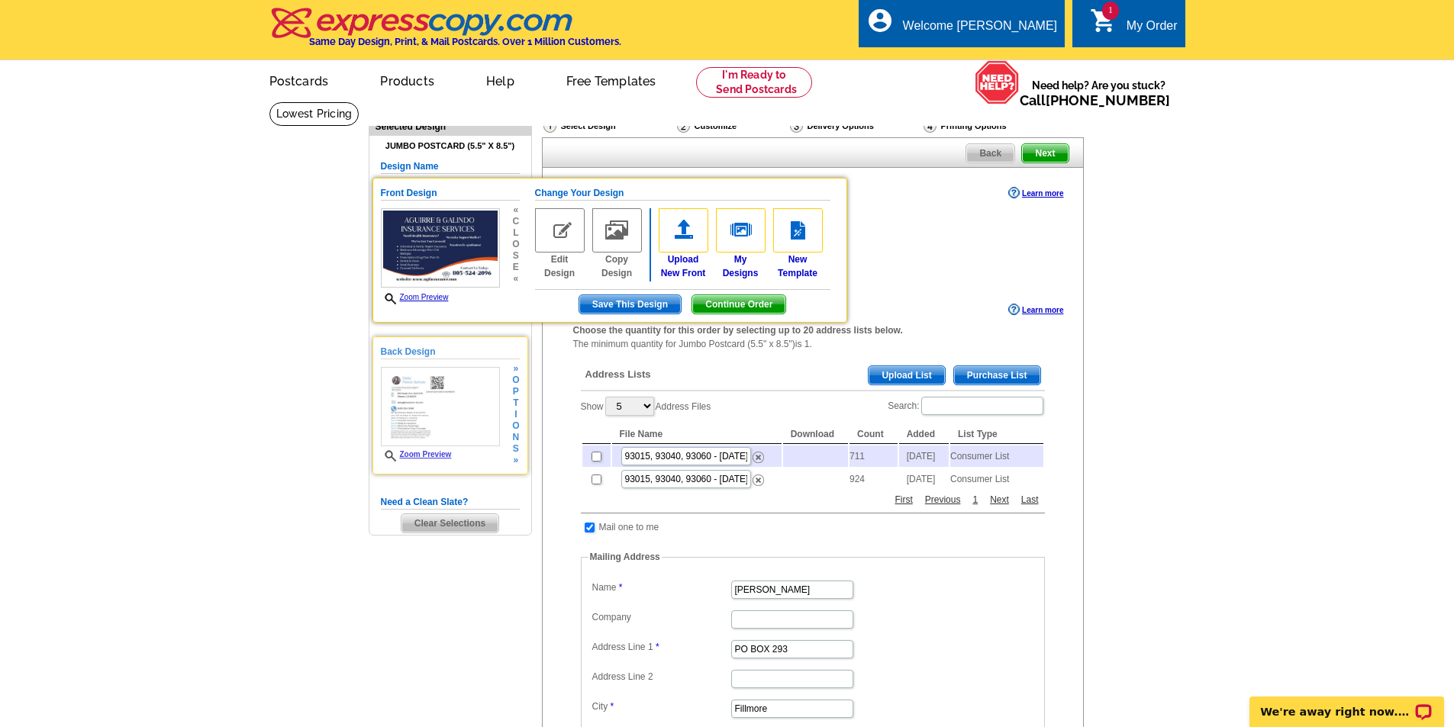
click at [430, 439] on img at bounding box center [440, 406] width 119 height 79
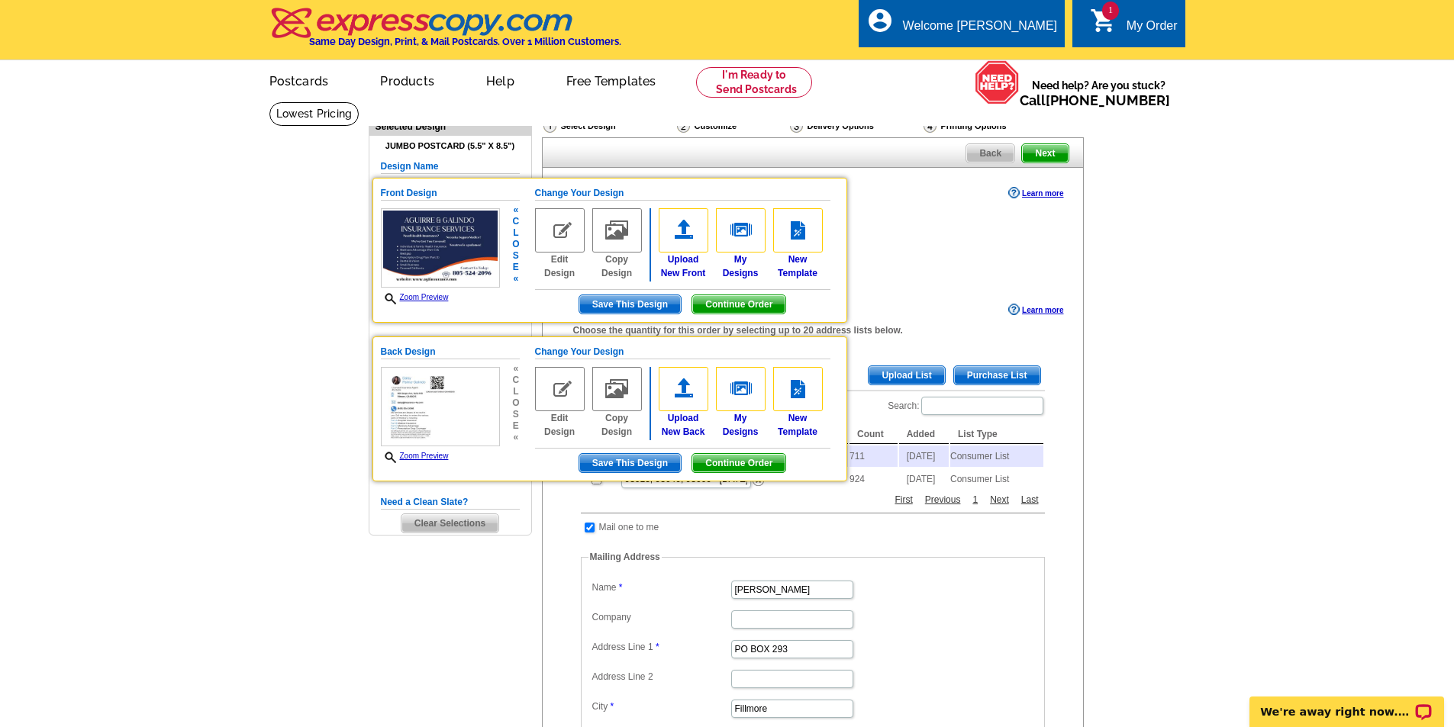
click at [433, 298] on link "Zoom Preview" at bounding box center [415, 297] width 68 height 8
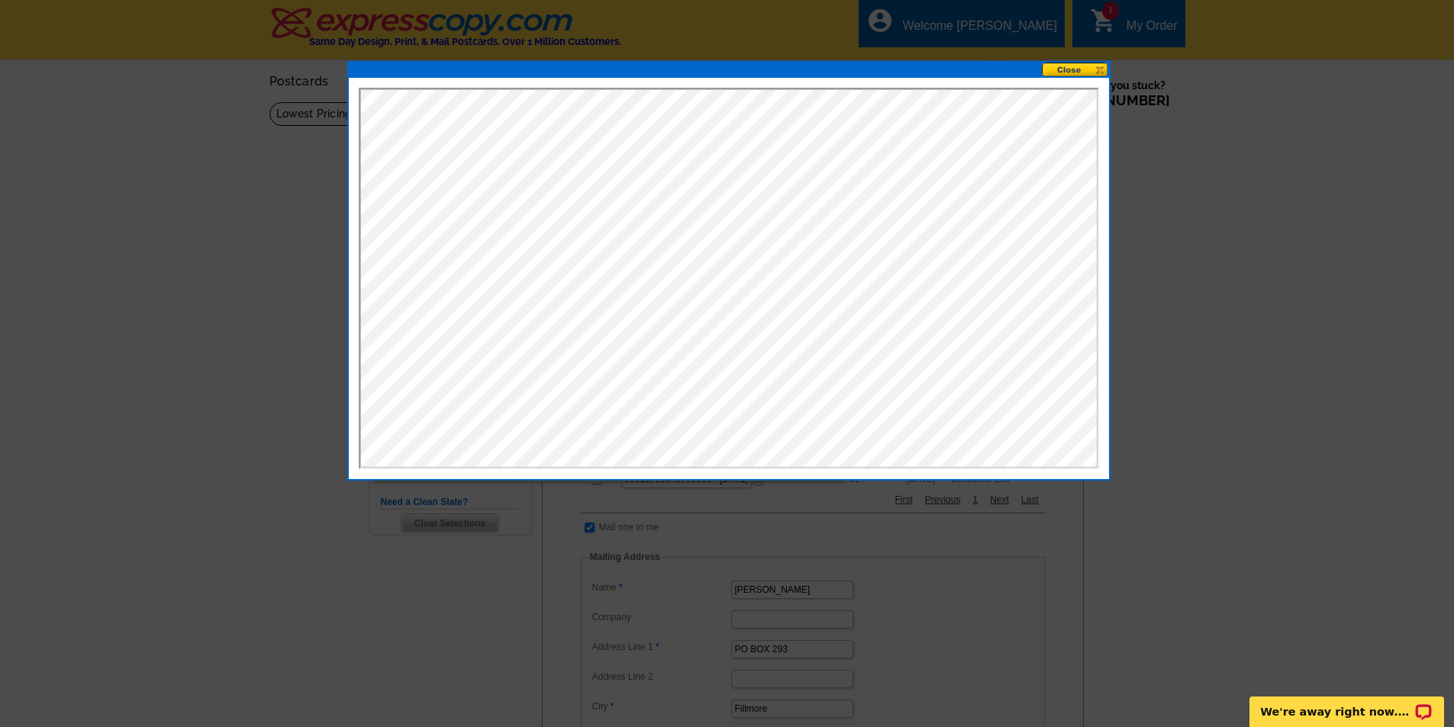
click at [1070, 73] on button at bounding box center [1075, 70] width 67 height 15
